Goal: Transaction & Acquisition: Purchase product/service

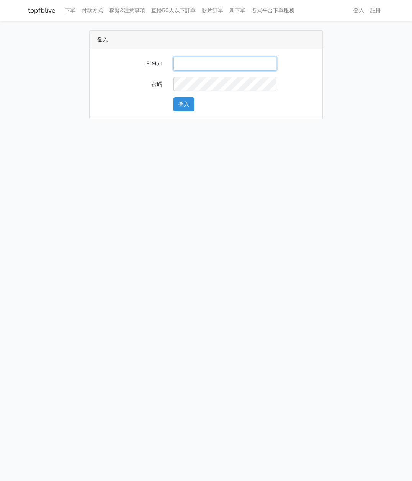
click at [193, 66] on input "E-Mail" at bounding box center [225, 64] width 103 height 14
type input "watin5408@gmail.com"
click at [180, 102] on button "登入" at bounding box center [184, 104] width 21 height 14
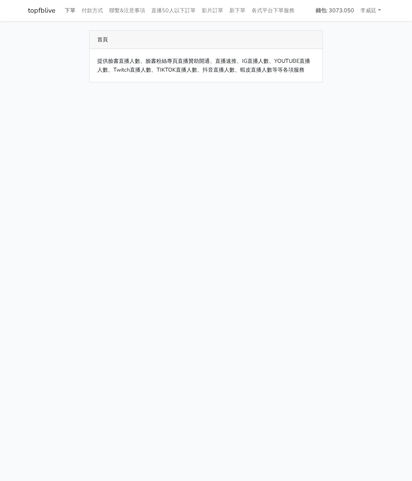
click at [68, 8] on link "下單" at bounding box center [70, 10] width 17 height 15
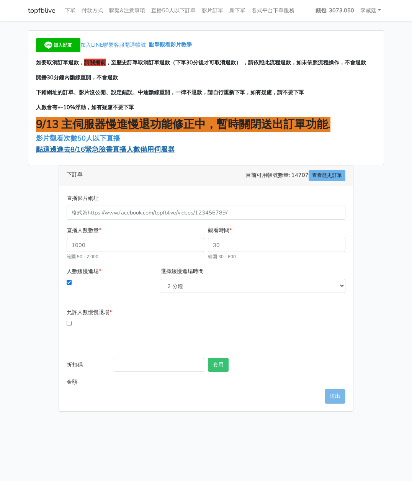
click at [80, 153] on span "點這邊進去8/16緊急臉書直播人數備用伺服器" at bounding box center [105, 149] width 139 height 9
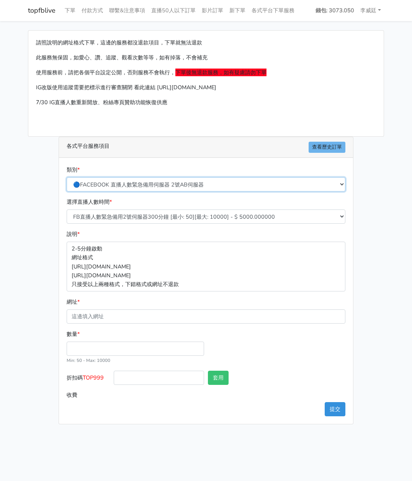
click at [165, 185] on select "🔵FACEBOOK 直播人數緊急備用伺服器 2號AB伺服器 🔵FACEBOOK 網軍專用貼文留言 安全保密 🔵FACEBOOK 直播人數緊急備用伺服器 J1 …" at bounding box center [206, 184] width 279 height 14
select select "3/26熱門平台服務台灣粉絲IG YT FB TIKTOK"
click at [67, 177] on select "🔵FACEBOOK 直播人數緊急備用伺服器 2號AB伺服器 🔵FACEBOOK 網軍專用貼文留言 安全保密 🔵FACEBOOK 直播人數緊急備用伺服器 J1 …" at bounding box center [206, 184] width 279 height 14
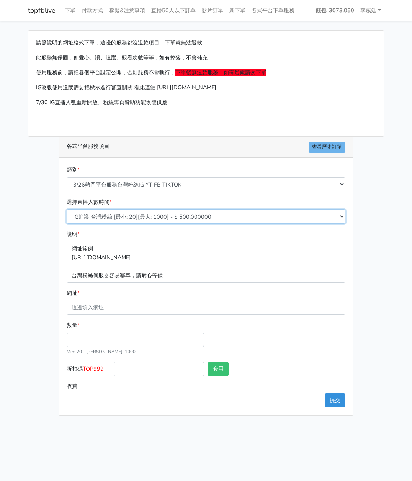
click at [157, 215] on select "IG追蹤 台灣粉絲 [最小: 20][最大: 1000] - $ 500.000000 IG愛心 台灣粉絲 [最小: 20][最大: 1000] - $ 35…" at bounding box center [206, 217] width 279 height 14
click at [67, 210] on select "IG追蹤 台灣粉絲 [最小: 20][最大: 1000] - $ 500.000000 IG愛心 台灣粉絲 [最小: 20][最大: 1000] - $ 35…" at bounding box center [206, 217] width 279 height 14
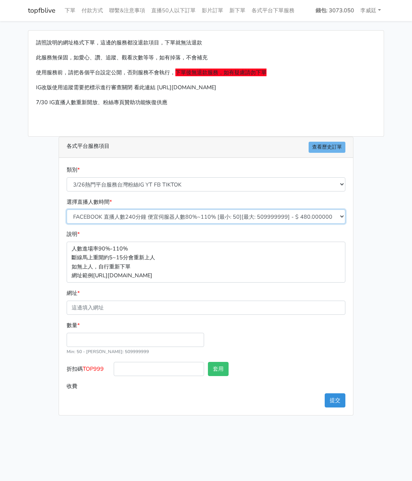
click at [183, 217] on select "IG追蹤 台灣粉絲 [最小: 20][最大: 1000] - $ 500.000000 IG愛心 台灣粉絲 [最小: 20][最大: 1000] - $ 35…" at bounding box center [206, 217] width 279 height 14
select select "670"
click at [67, 210] on select "IG追蹤 台灣粉絲 [最小: 20][最大: 1000] - $ 500.000000 IG愛心 台灣粉絲 [最小: 20][最大: 1000] - $ 35…" at bounding box center [206, 217] width 279 height 14
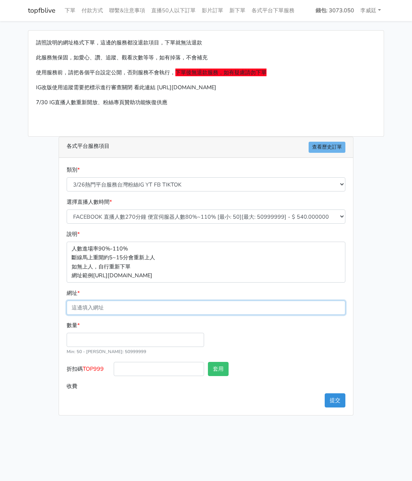
click at [112, 306] on input "網址 *" at bounding box center [206, 308] width 279 height 14
drag, startPoint x: 328, startPoint y: 1, endPoint x: 15, endPoint y: 53, distance: 316.9
click at [15, 53] on main "請照說明的網址格式下單，這邊的服務都沒退款項目，下單就無法退款 此服務無保固，如愛心、讚、追蹤、觀看次數等等，如有掉落，不會補充 使用服務前，請把各個平台設定…" at bounding box center [206, 223] width 412 height 404
click at [103, 308] on input "網址 *" at bounding box center [206, 308] width 279 height 14
paste input "[URL][DOMAIN_NAME][DOMAIN_NAME]"
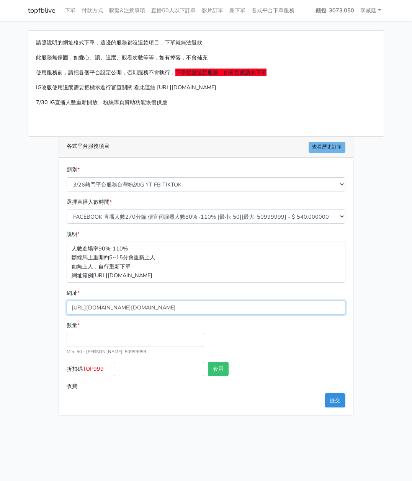
type input "[URL][DOMAIN_NAME][DOMAIN_NAME]"
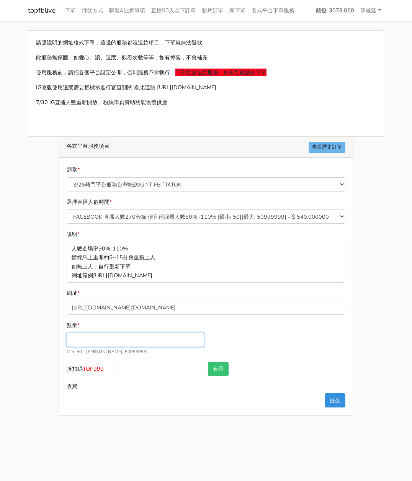
click at [91, 340] on input "數量 *" at bounding box center [136, 340] width 138 height 14
type input "200"
type input "108.000"
drag, startPoint x: 106, startPoint y: 368, endPoint x: 85, endPoint y: 369, distance: 21.5
click at [85, 369] on label "折扣碼 TOP999" at bounding box center [88, 370] width 47 height 17
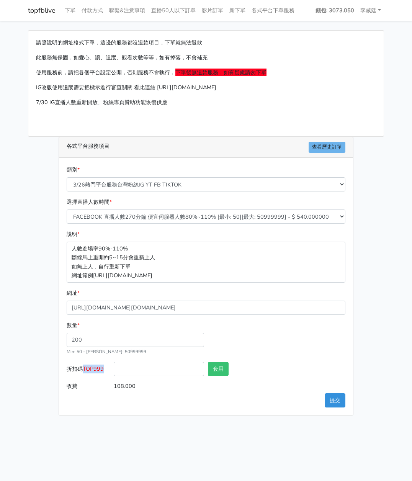
copy span "TOP999"
click at [160, 377] on div at bounding box center [159, 370] width 94 height 17
click at [158, 367] on input "折扣碼 TOP999" at bounding box center [159, 369] width 90 height 14
paste input "TOP999"
type input "TOP999"
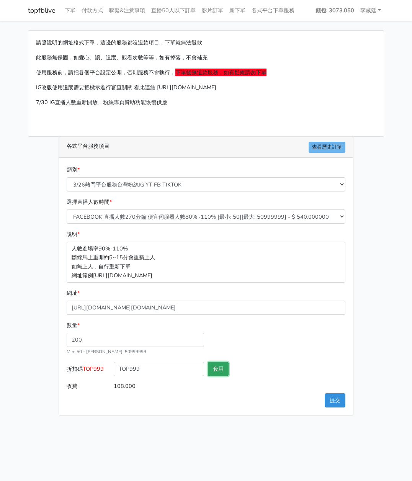
click at [218, 366] on button "套用" at bounding box center [218, 369] width 21 height 14
type input "套用失敗"
drag, startPoint x: 223, startPoint y: 368, endPoint x: 228, endPoint y: 373, distance: 7.0
click at [223, 370] on button "套用" at bounding box center [218, 369] width 21 height 14
click at [328, 398] on button "提交" at bounding box center [335, 400] width 21 height 14
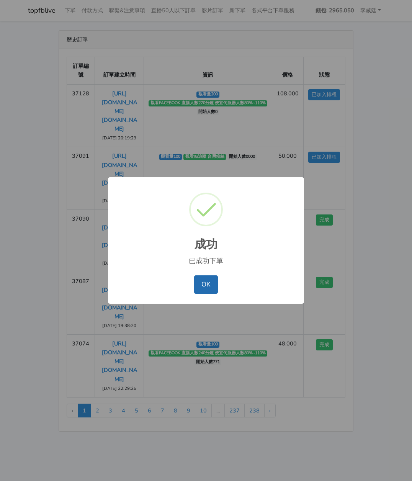
click at [208, 281] on button "OK" at bounding box center [205, 284] width 23 height 18
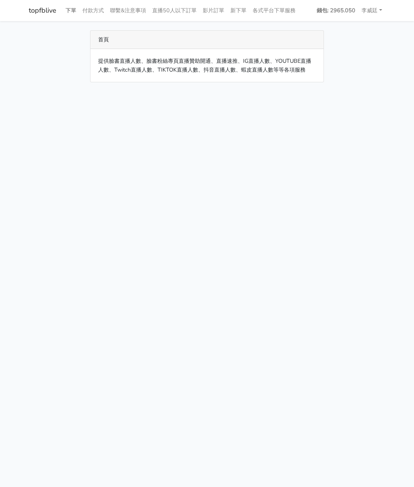
click at [69, 11] on link "下單" at bounding box center [70, 10] width 17 height 15
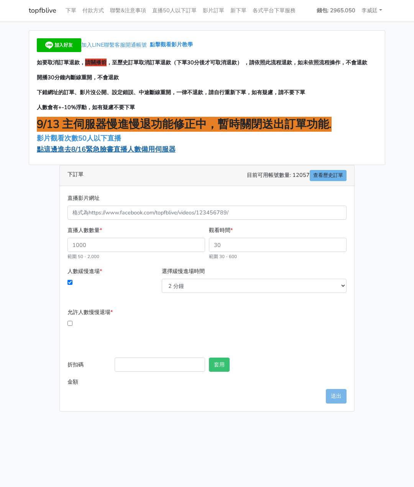
click at [95, 151] on span "點這邊進去8/16緊急臉書直播人數備用伺服器" at bounding box center [106, 149] width 139 height 9
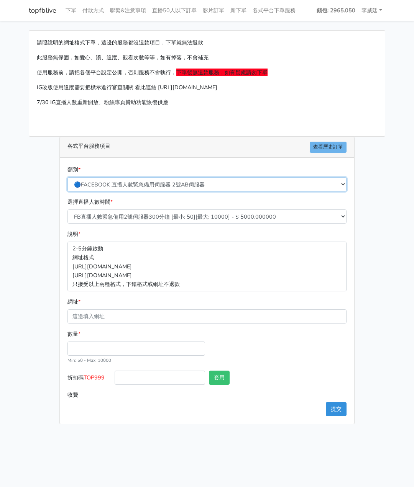
click at [187, 183] on select "🔵FACEBOOK 直播人數緊急備用伺服器 2號AB伺服器 🔵FACEBOOK 網軍專用貼文留言 安全保密 🔵FACEBOOK 直播人數緊急備用伺服器 J1 …" at bounding box center [206, 184] width 279 height 14
click at [406, 67] on main "請照說明的網址格式下單，這邊的服務都沒退款項目，下單就無法退款 此服務無保固，如愛心、讚、追蹤、觀看次數等等，如有掉落，不會補充 使用服務前，請把各個平台設定…" at bounding box center [207, 227] width 414 height 413
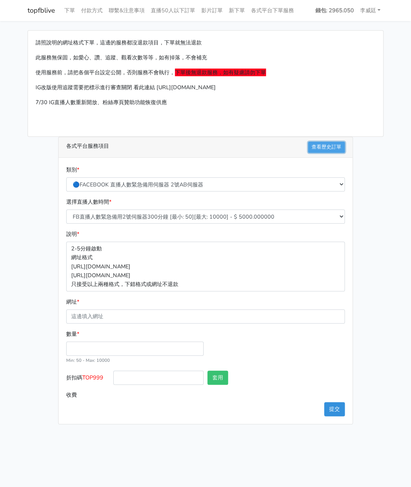
click at [321, 148] on link "查看歷史訂單" at bounding box center [326, 147] width 37 height 11
